Goal: Task Accomplishment & Management: Use online tool/utility

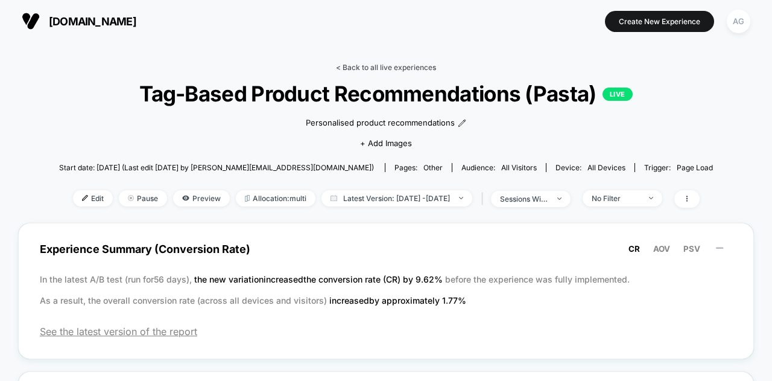
click at [429, 65] on link "< Back to all live experiences" at bounding box center [386, 67] width 100 height 9
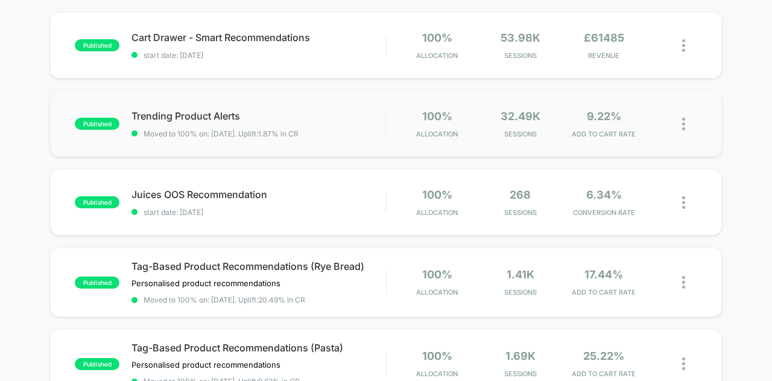
scroll to position [121, 0]
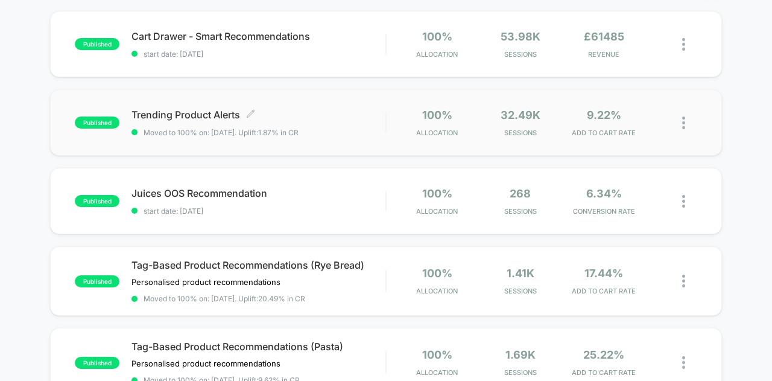
click at [193, 116] on span "Trending Product Alerts Click to edit experience details" at bounding box center [258, 115] width 254 height 12
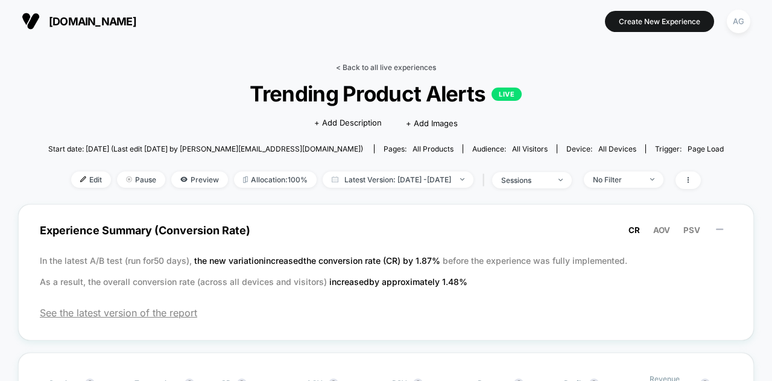
click at [399, 68] on link "< Back to all live experiences" at bounding box center [386, 67] width 100 height 9
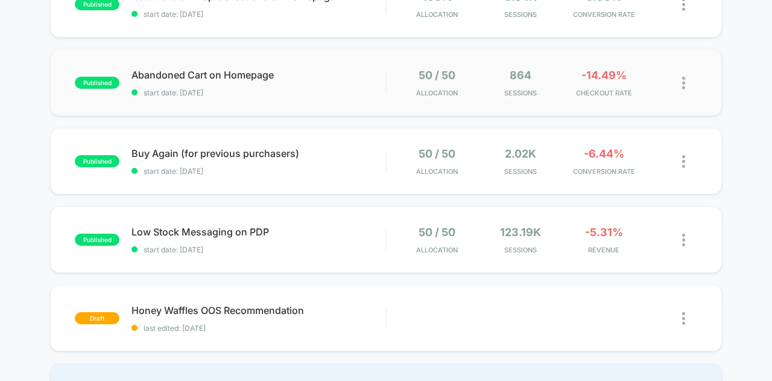
scroll to position [724, 0]
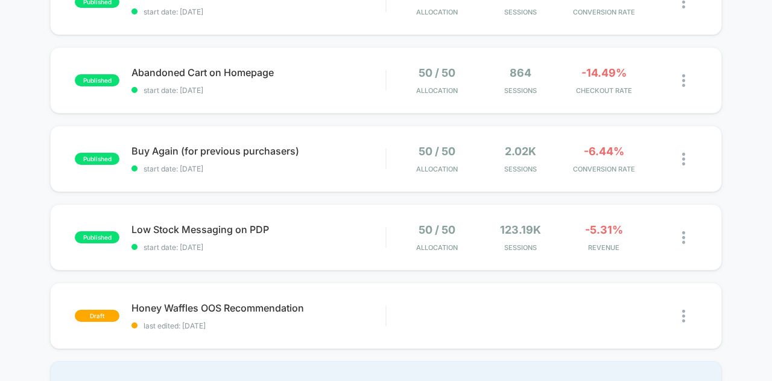
drag, startPoint x: 264, startPoint y: 142, endPoint x: 751, endPoint y: 194, distance: 490.6
click at [683, 153] on img at bounding box center [683, 159] width 3 height 13
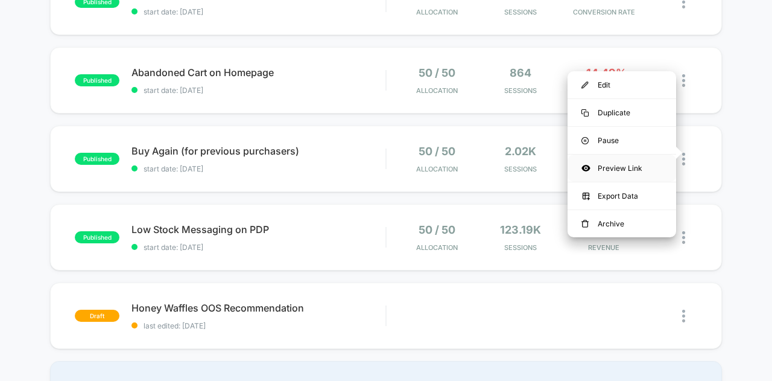
click at [648, 163] on div "Preview Link" at bounding box center [622, 167] width 109 height 27
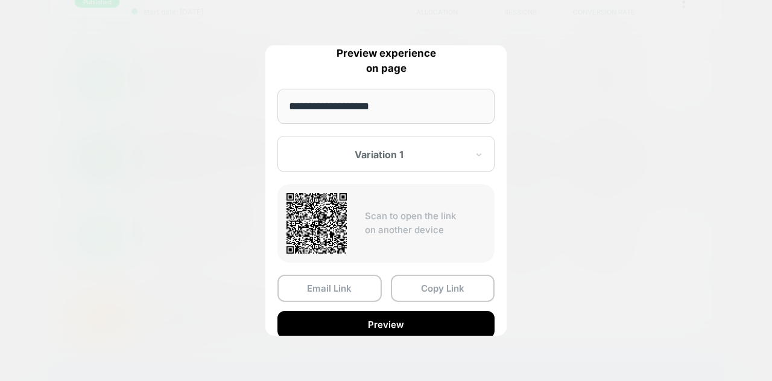
drag, startPoint x: 109, startPoint y: 191, endPoint x: 98, endPoint y: 140, distance: 51.8
click at [109, 190] on div at bounding box center [386, 190] width 772 height 381
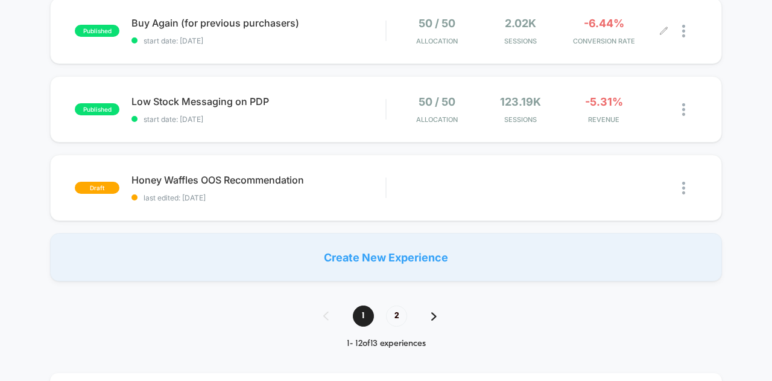
scroll to position [905, 0]
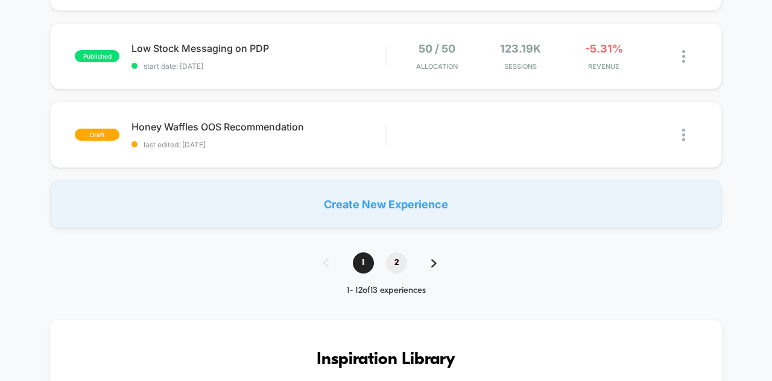
click at [392, 254] on span "2" at bounding box center [396, 262] width 21 height 21
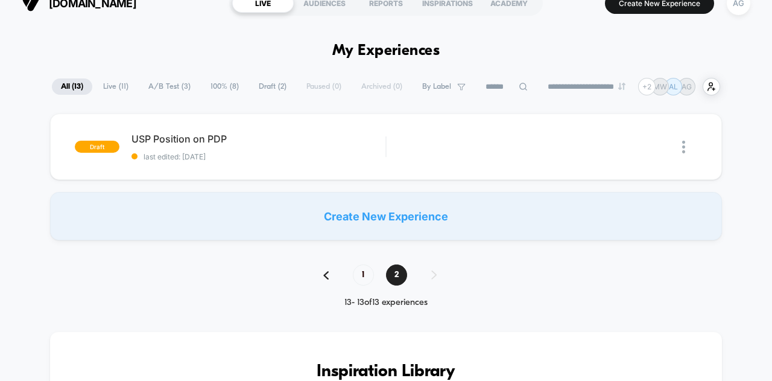
scroll to position [0, 0]
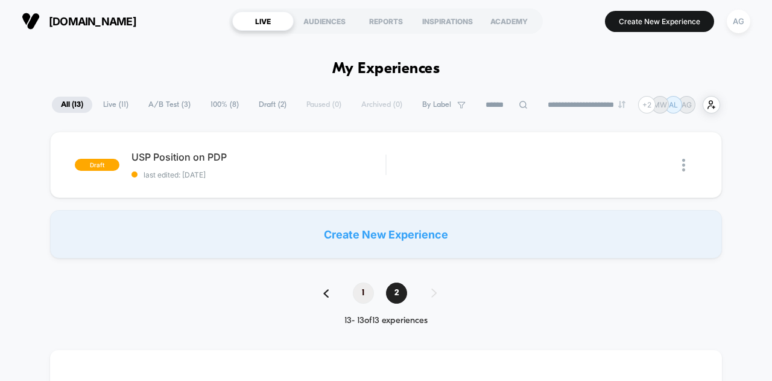
click at [364, 292] on span "1" at bounding box center [363, 292] width 21 height 21
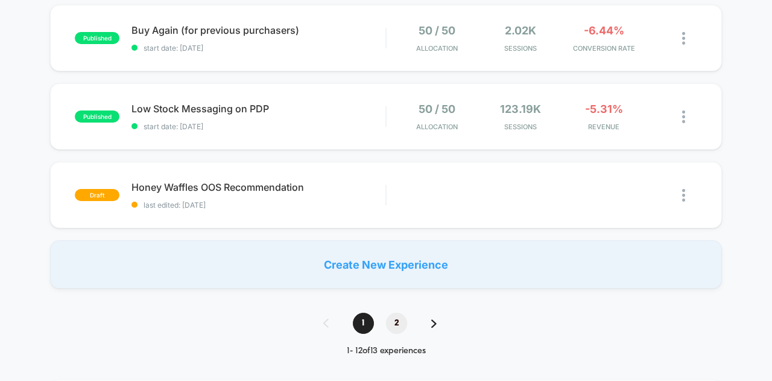
click at [397, 312] on span "2" at bounding box center [396, 322] width 21 height 21
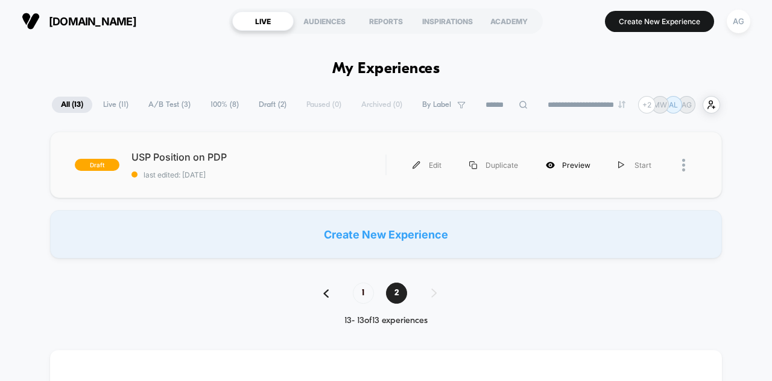
click at [566, 162] on div "Preview" at bounding box center [568, 164] width 72 height 27
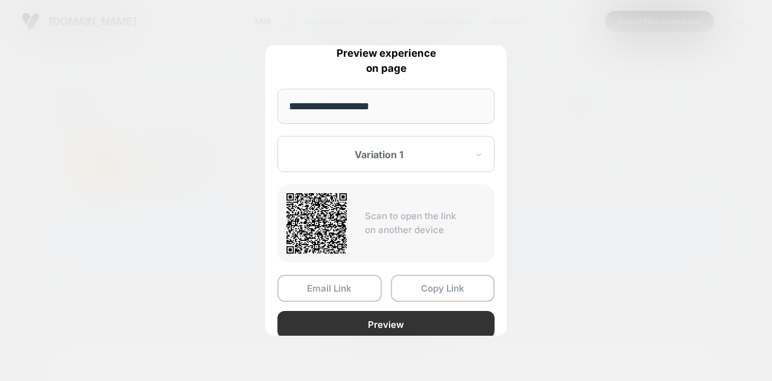
click at [425, 321] on button "Preview" at bounding box center [385, 324] width 217 height 27
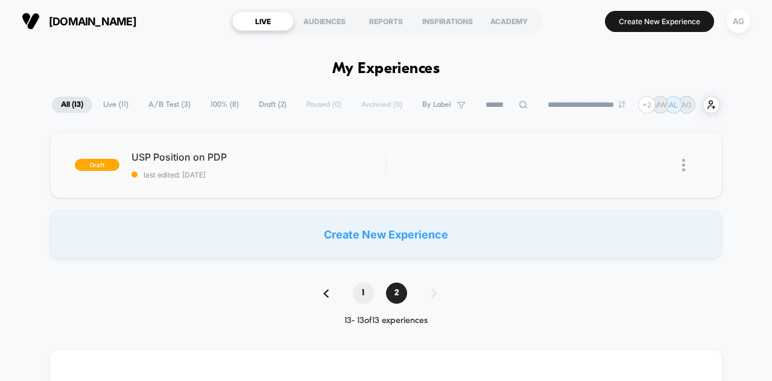
click at [361, 294] on span "1" at bounding box center [363, 292] width 21 height 21
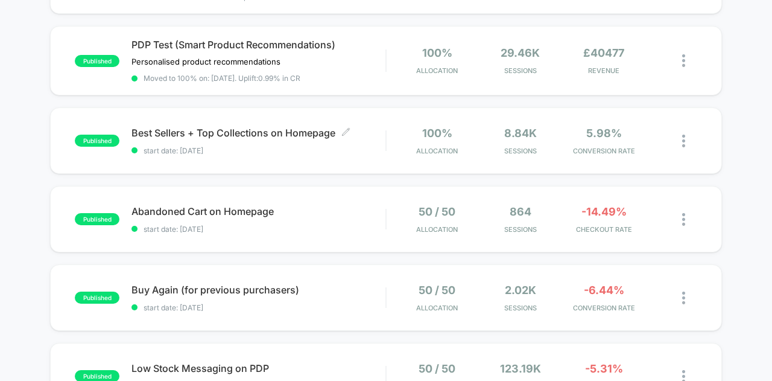
scroll to position [603, 0]
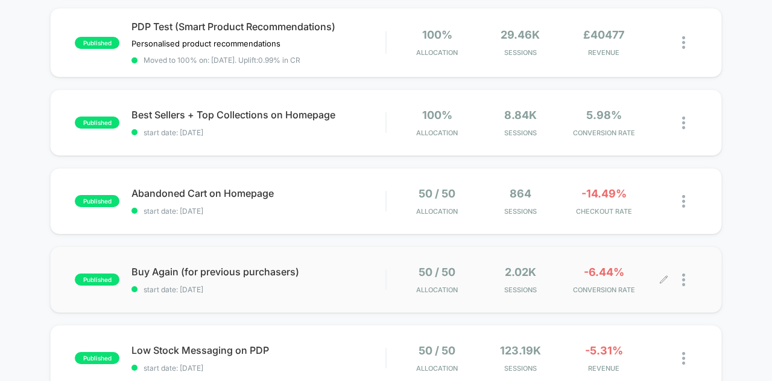
click at [679, 273] on div at bounding box center [680, 279] width 33 height 28
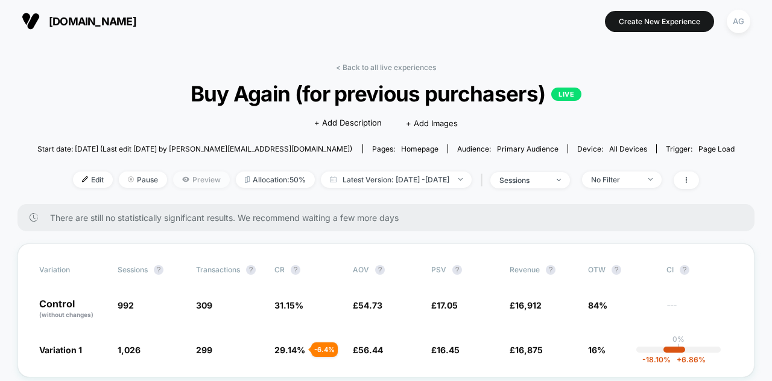
click at [185, 182] on span "Preview" at bounding box center [201, 179] width 57 height 16
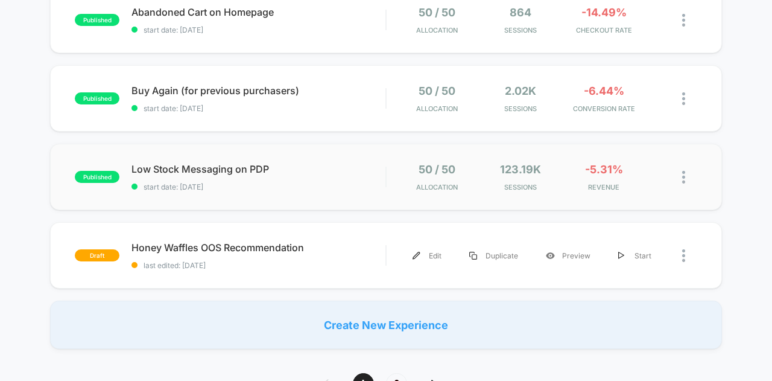
scroll to position [724, 0]
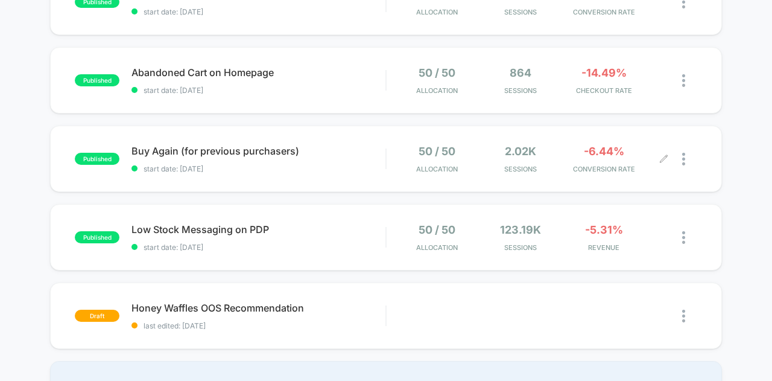
click at [676, 154] on div at bounding box center [680, 159] width 33 height 28
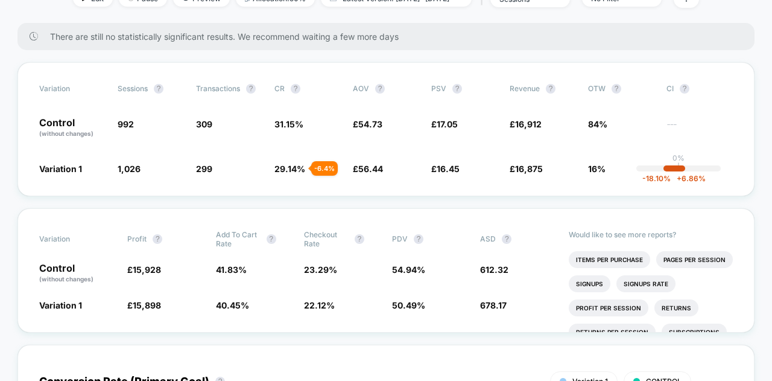
scroll to position [121, 0]
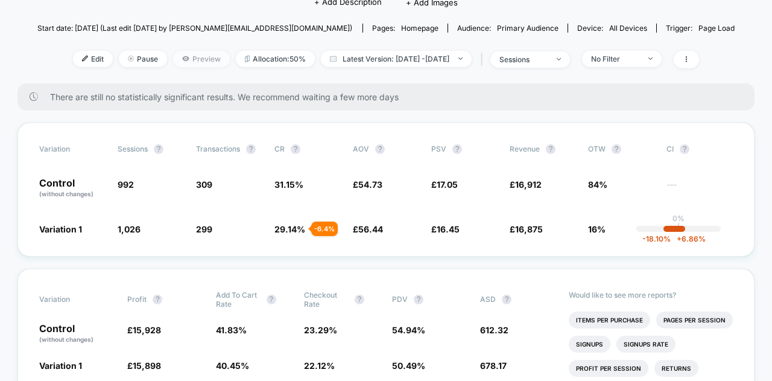
click at [181, 60] on span "Preview" at bounding box center [201, 59] width 57 height 16
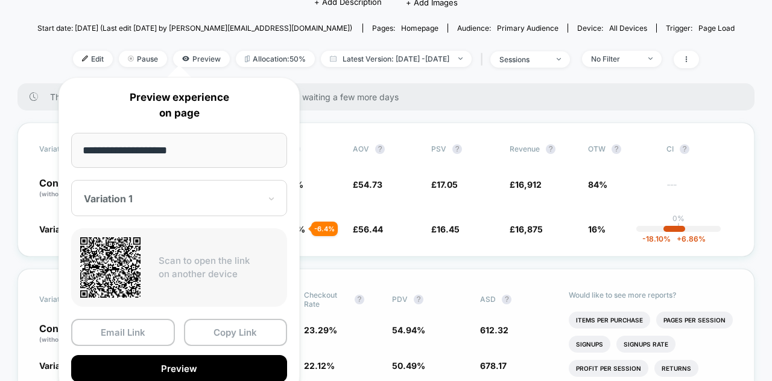
click at [204, 361] on button "Preview" at bounding box center [179, 368] width 216 height 27
